Goal: Use online tool/utility: Utilize a website feature to perform a specific function

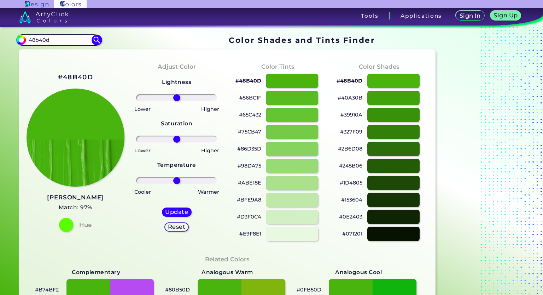
click at [252, 184] on p "#ABE18E" at bounding box center [249, 182] width 23 height 8
drag, startPoint x: 61, startPoint y: 41, endPoint x: 4, endPoint y: 39, distance: 57.0
click at [4, 39] on div "Color Shades Finder #000000 48b40d Acadia ◉ Acid Green ◉ Aero Blue ◉ Alabaster …" at bounding box center [271, 287] width 543 height 521
paste input "c9a038"
type input "c9a038"
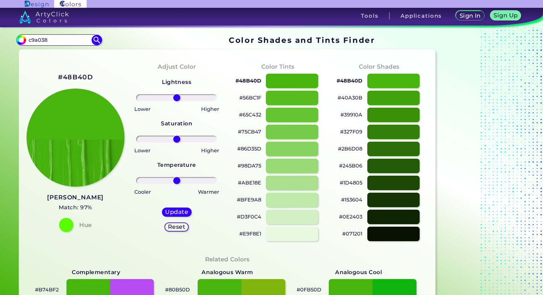
type input "#000000"
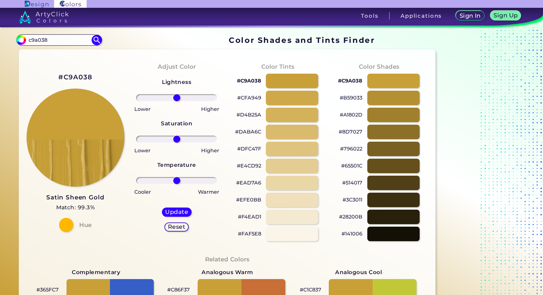
click at [253, 199] on p "#EFE0BB" at bounding box center [248, 199] width 25 height 8
drag, startPoint x: 53, startPoint y: 39, endPoint x: 0, endPoint y: 43, distance: 53.6
click at [0, 43] on div "Color Shades Finder #000000 c9a038 Acadia ◉ Acid Green ◉ Aero Blue ◉ Alabaster …" at bounding box center [271, 287] width 543 height 521
paste input "e65c6a"
type input "e65c6a"
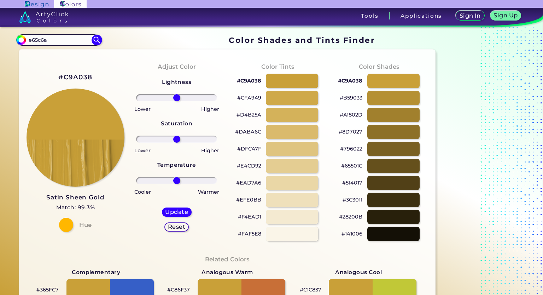
type input "#000000"
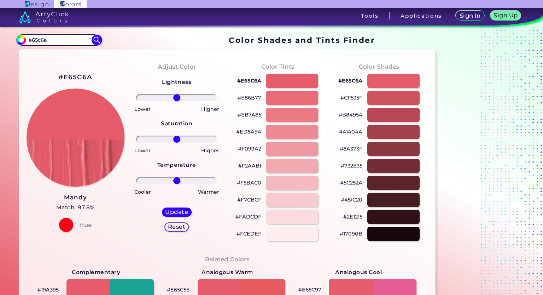
click at [250, 199] on p "#F7CBCF" at bounding box center [249, 199] width 24 height 8
click at [251, 184] on p "#F5BAC0" at bounding box center [249, 182] width 24 height 8
click at [254, 149] on p "#F099A2" at bounding box center [249, 148] width 23 height 8
